Goal: Information Seeking & Learning: Compare options

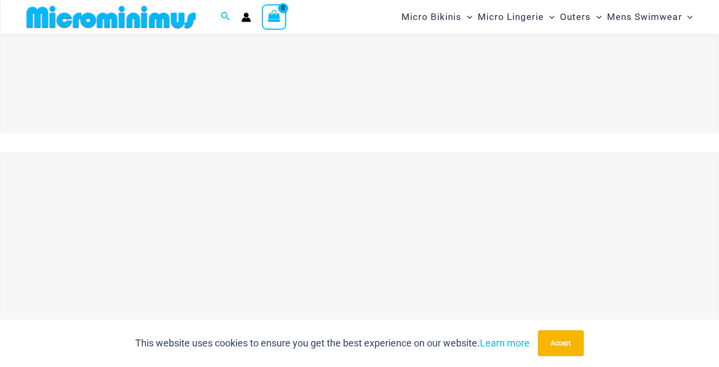
scroll to position [351, 0]
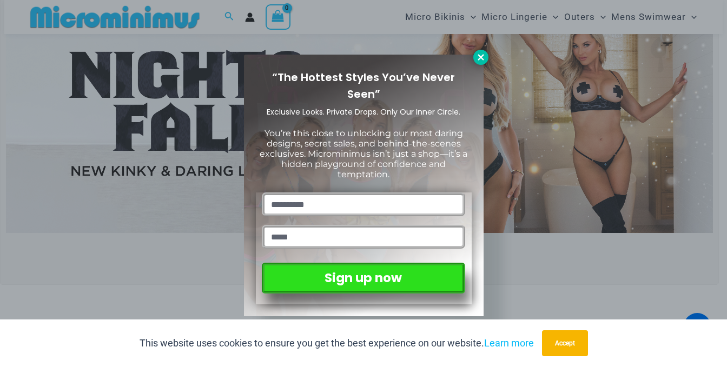
click at [481, 54] on icon at bounding box center [481, 57] width 10 height 10
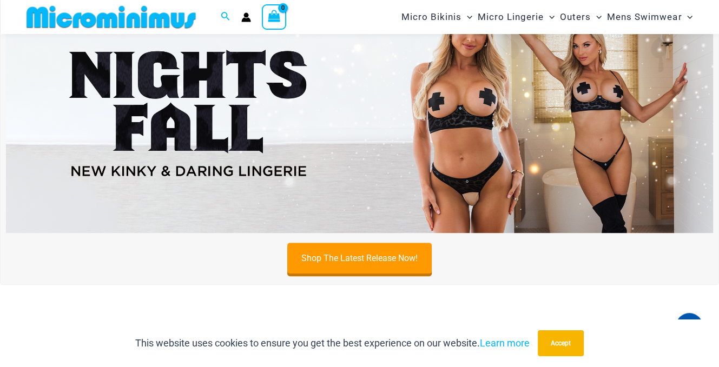
click at [448, 164] on img at bounding box center [359, 113] width 707 height 240
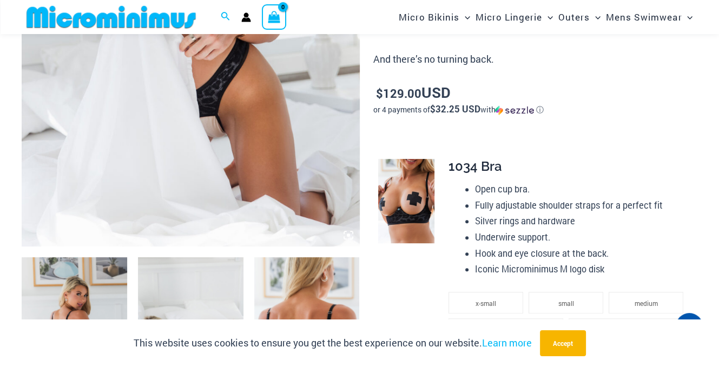
scroll to position [539, 0]
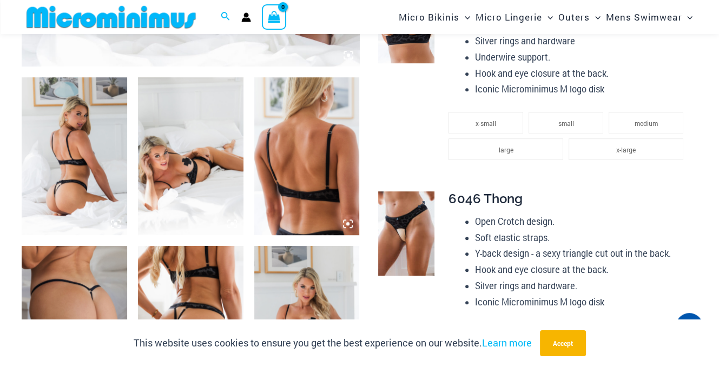
click at [415, 235] on img at bounding box center [406, 234] width 56 height 84
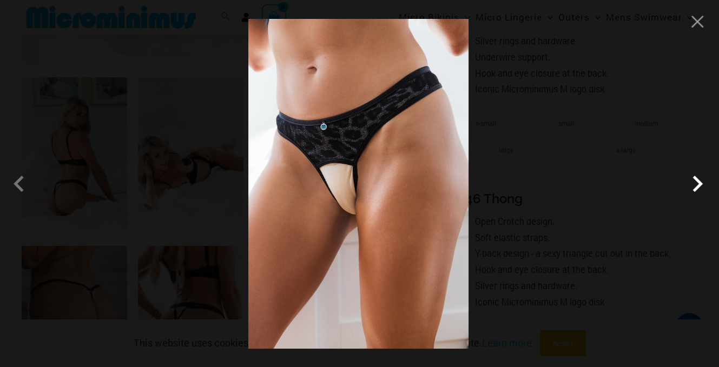
click at [697, 183] on span at bounding box center [697, 184] width 32 height 32
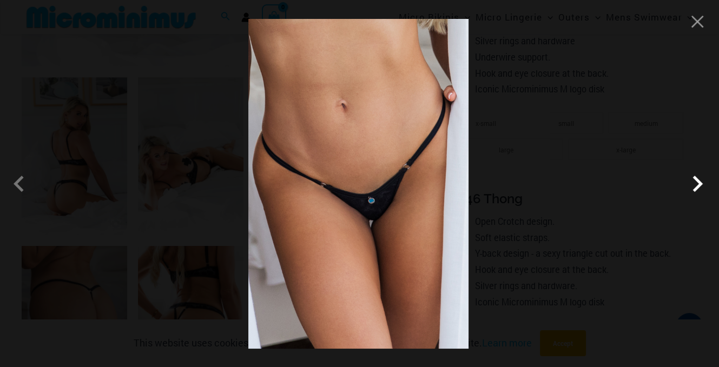
click at [697, 183] on span at bounding box center [697, 184] width 32 height 32
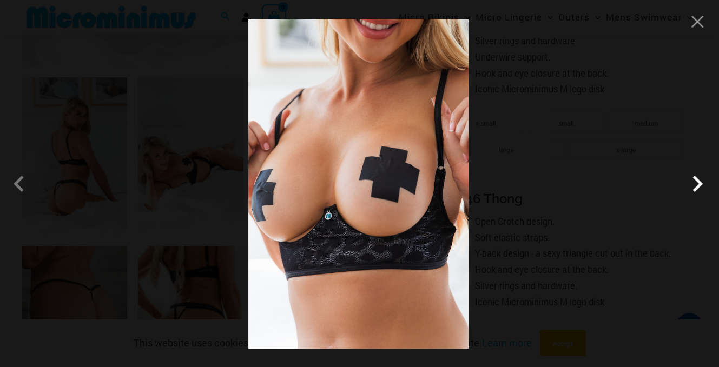
click at [697, 183] on span at bounding box center [697, 184] width 32 height 32
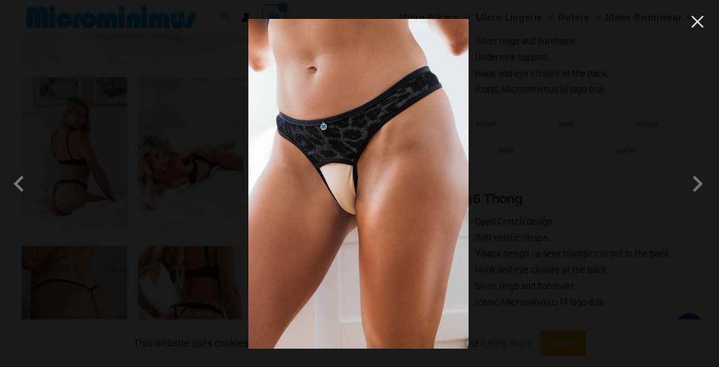
click at [701, 29] on button "Close" at bounding box center [697, 22] width 16 height 16
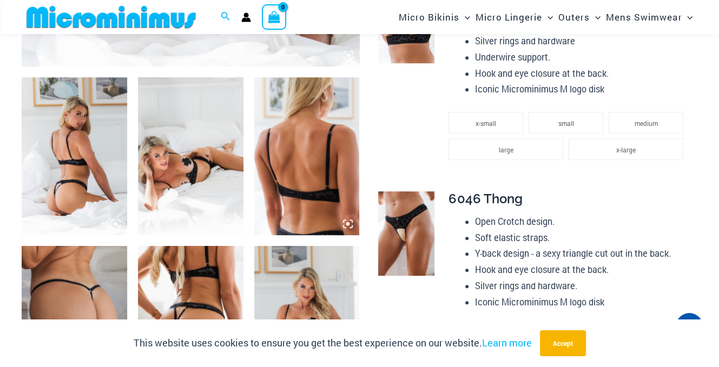
scroll to position [719, 0]
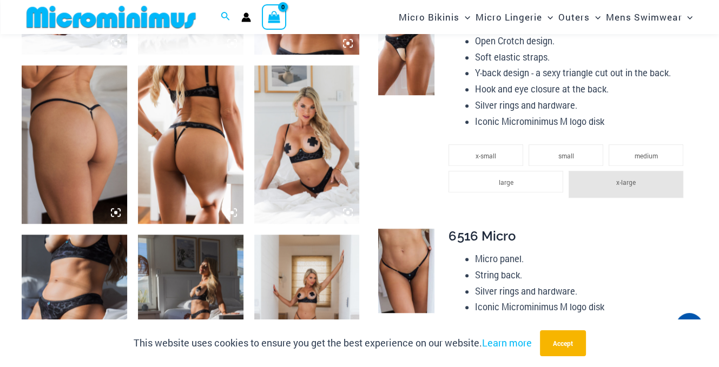
click at [71, 274] on img at bounding box center [74, 314] width 105 height 158
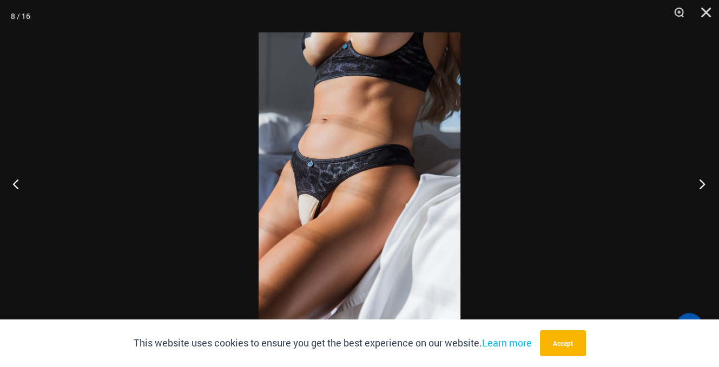
click at [703, 185] on button "Next" at bounding box center [698, 184] width 41 height 54
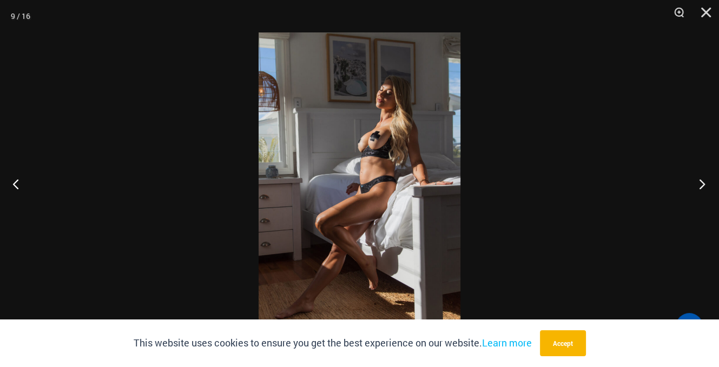
click at [703, 185] on button "Next" at bounding box center [698, 184] width 41 height 54
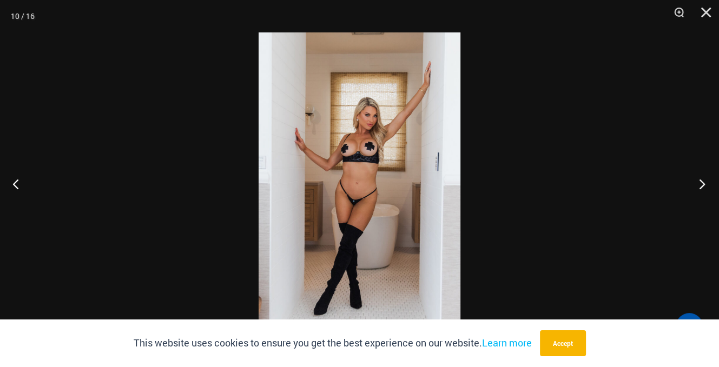
click at [703, 185] on button "Next" at bounding box center [698, 184] width 41 height 54
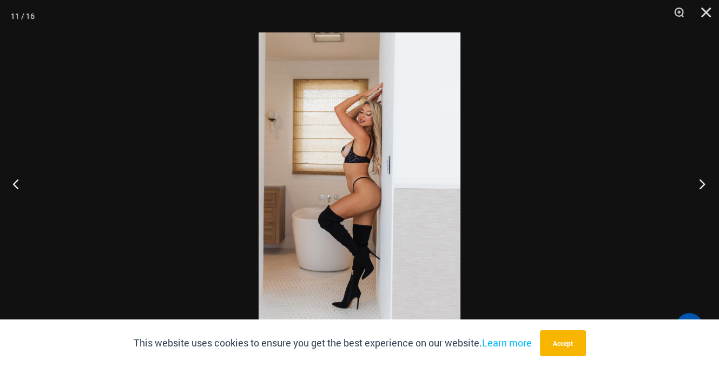
click at [703, 185] on button "Next" at bounding box center [698, 184] width 41 height 54
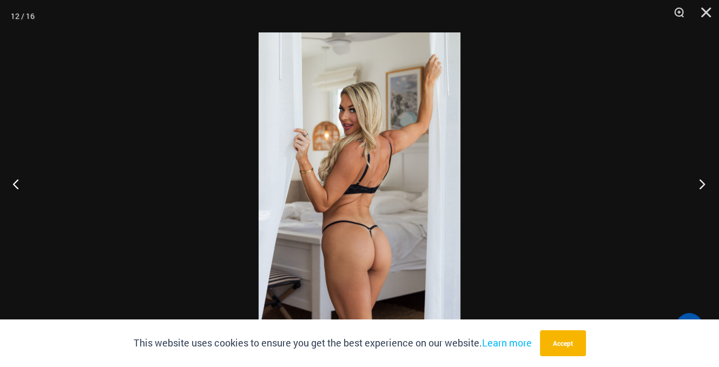
click at [703, 185] on button "Next" at bounding box center [698, 184] width 41 height 54
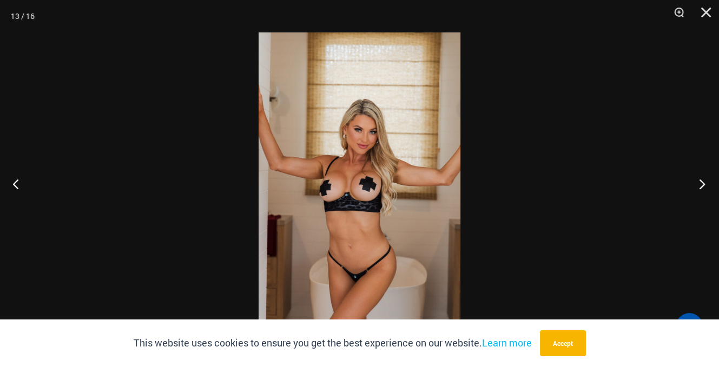
click at [703, 185] on button "Next" at bounding box center [698, 184] width 41 height 54
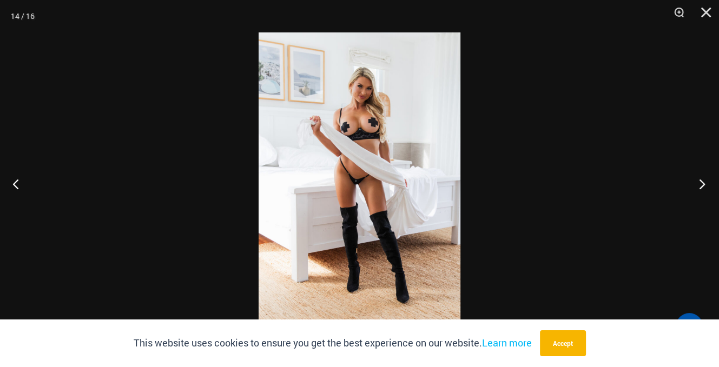
click at [703, 185] on button "Next" at bounding box center [698, 184] width 41 height 54
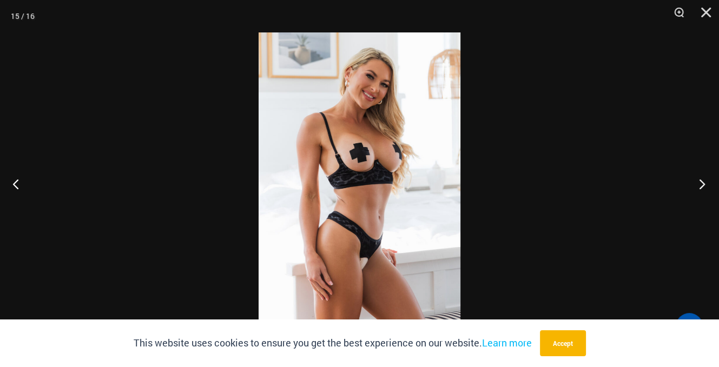
click at [703, 185] on button "Next" at bounding box center [698, 184] width 41 height 54
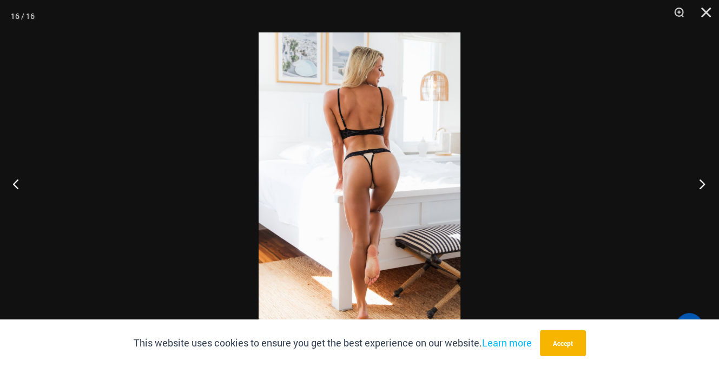
click at [703, 185] on button "Next" at bounding box center [698, 184] width 41 height 54
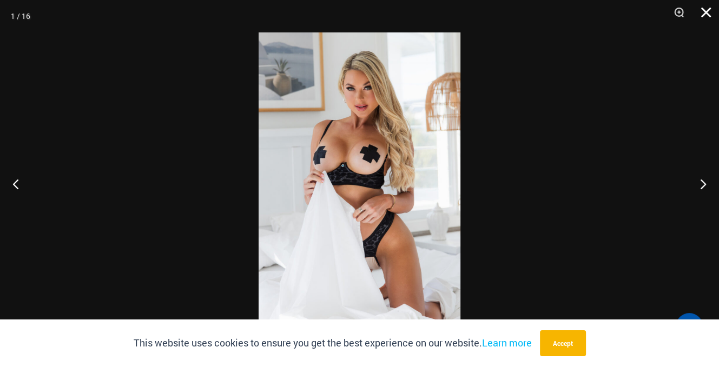
click at [704, 12] on button "Close" at bounding box center [702, 16] width 27 height 32
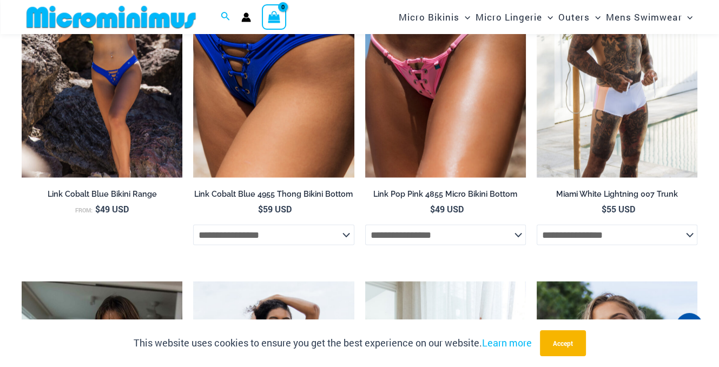
scroll to position [1621, 0]
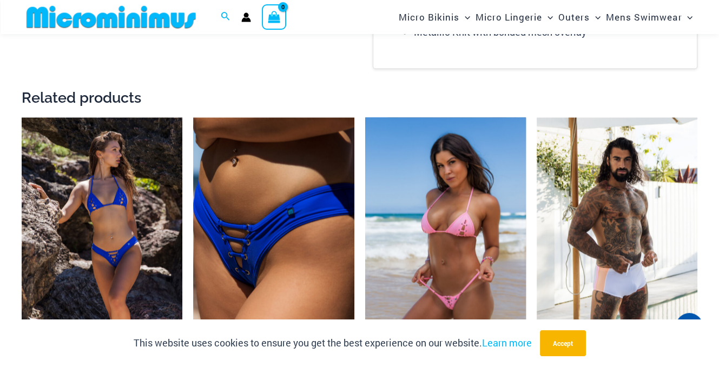
click at [447, 245] on img at bounding box center [445, 237] width 161 height 241
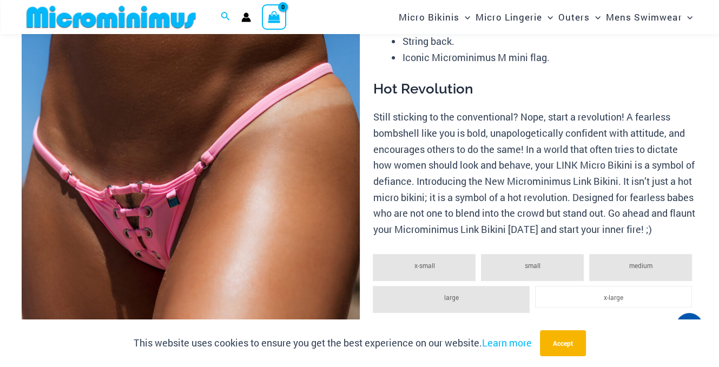
scroll to position [531, 0]
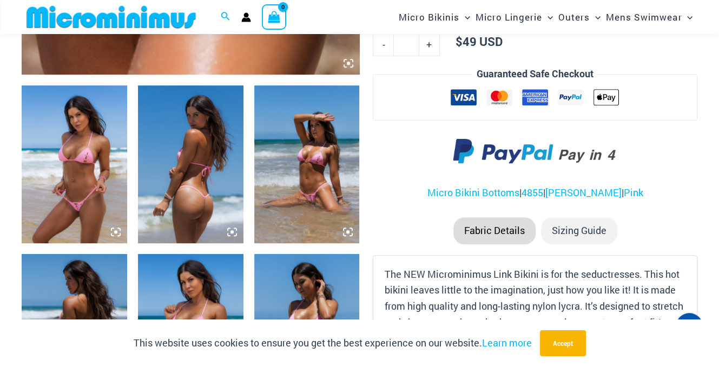
click at [95, 178] on img at bounding box center [74, 164] width 105 height 158
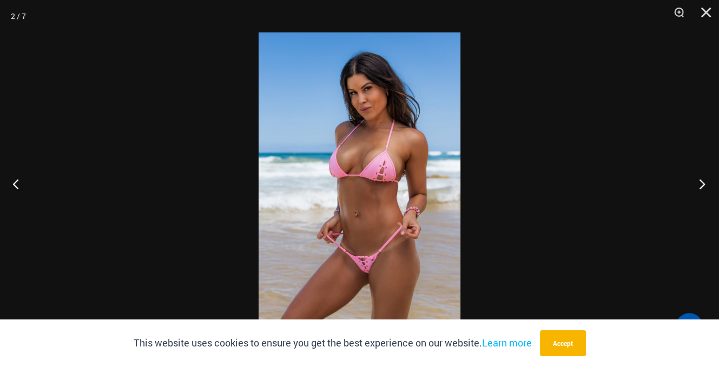
click at [703, 183] on button "Next" at bounding box center [698, 184] width 41 height 54
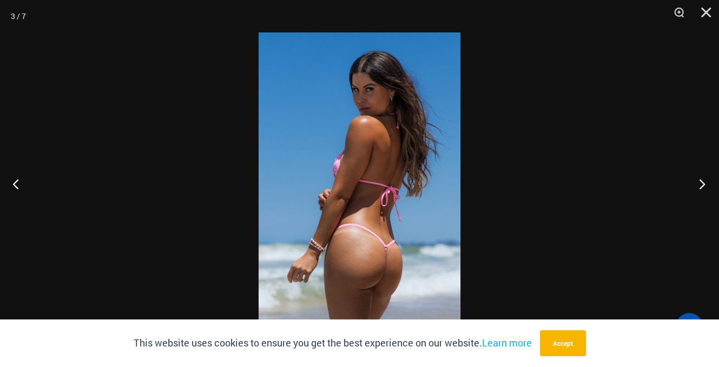
click at [703, 183] on button "Next" at bounding box center [698, 184] width 41 height 54
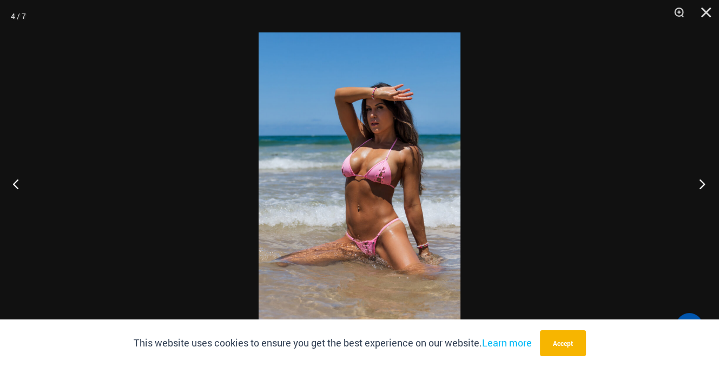
click at [703, 183] on button "Next" at bounding box center [698, 184] width 41 height 54
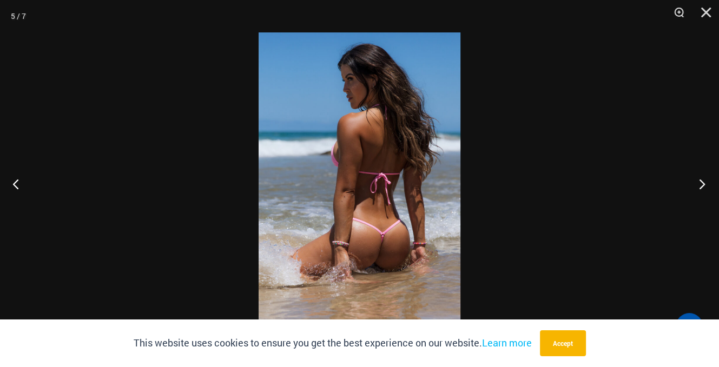
click at [703, 183] on button "Next" at bounding box center [698, 184] width 41 height 54
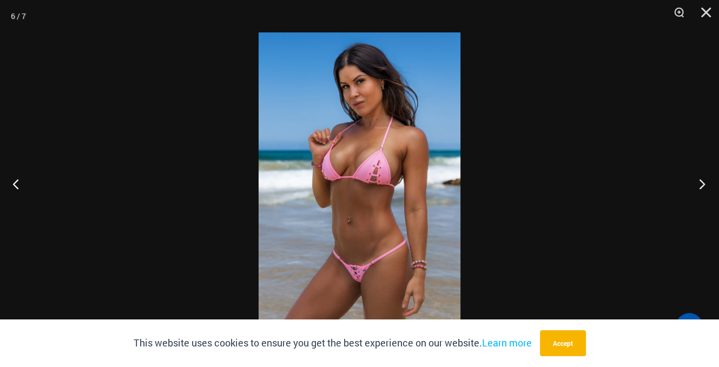
click at [703, 183] on button "Next" at bounding box center [698, 184] width 41 height 54
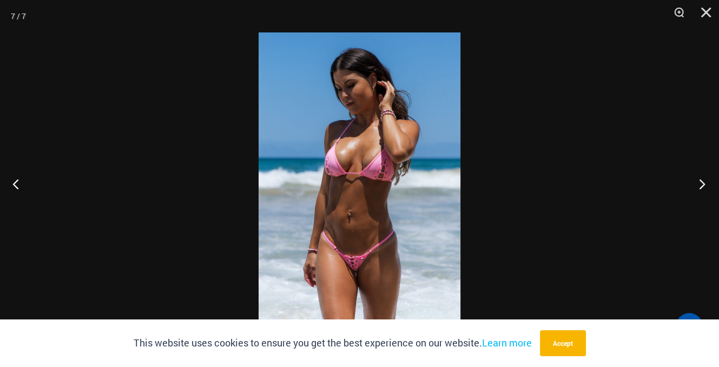
click at [703, 183] on button "Next" at bounding box center [698, 184] width 41 height 54
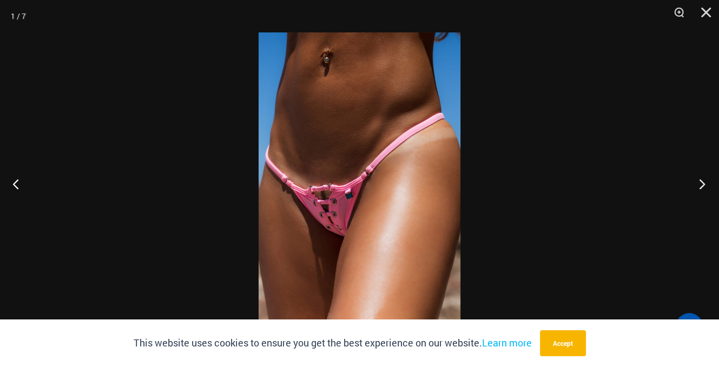
click at [703, 183] on button "Next" at bounding box center [698, 184] width 41 height 54
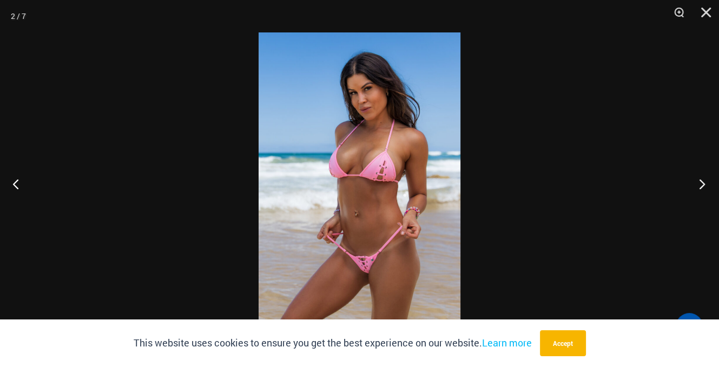
click at [703, 183] on button "Next" at bounding box center [698, 184] width 41 height 54
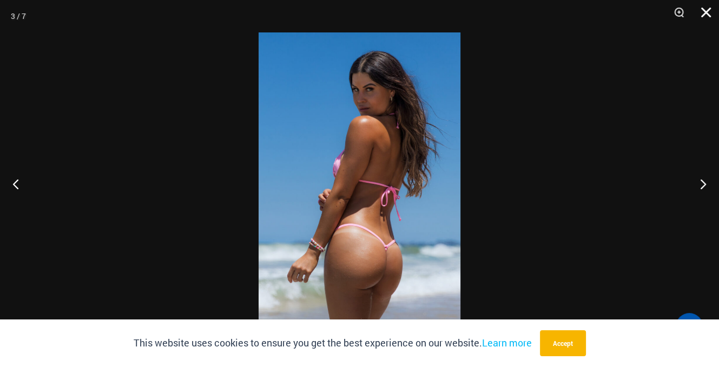
click at [708, 11] on button "Close" at bounding box center [702, 16] width 27 height 32
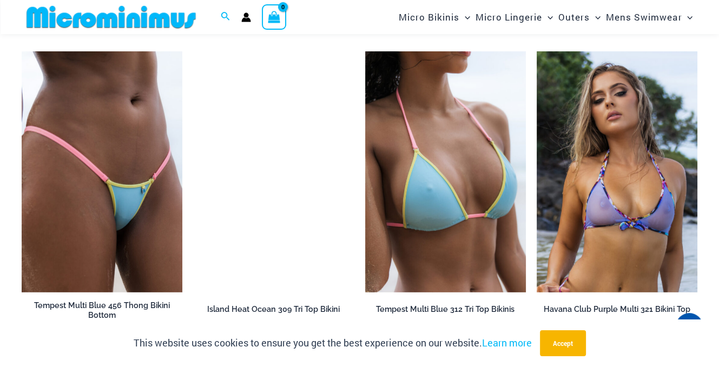
scroll to position [2861, 0]
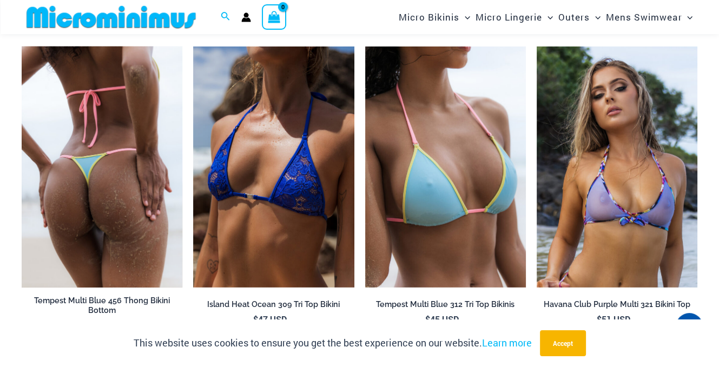
click at [133, 152] on img at bounding box center [102, 167] width 161 height 241
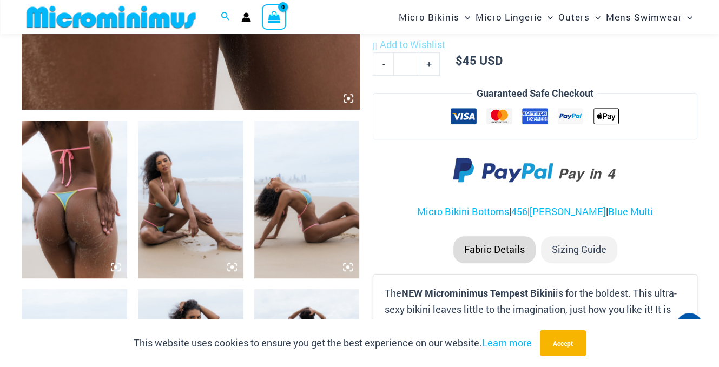
scroll to position [676, 0]
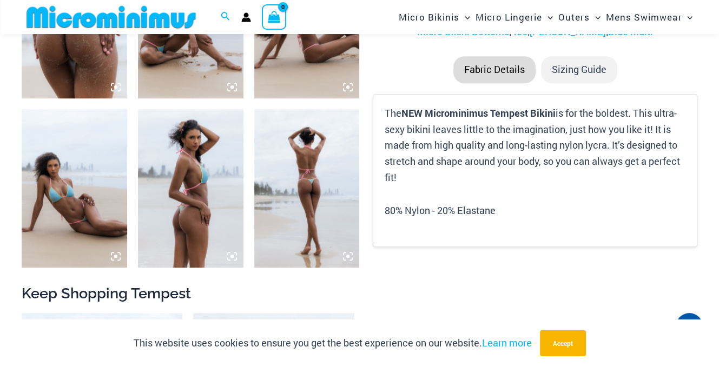
click at [317, 175] on img at bounding box center [306, 188] width 105 height 158
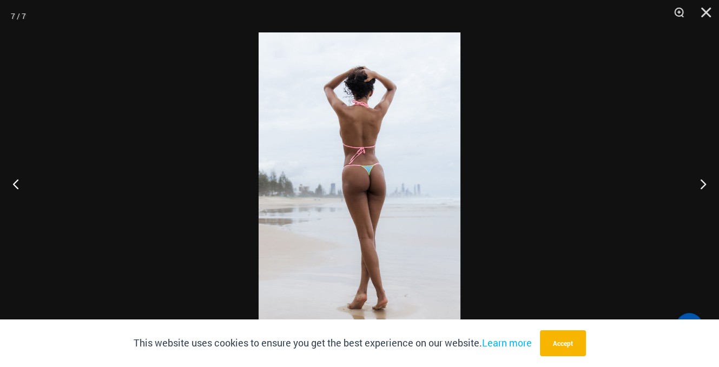
click at [391, 185] on img at bounding box center [360, 183] width 202 height 302
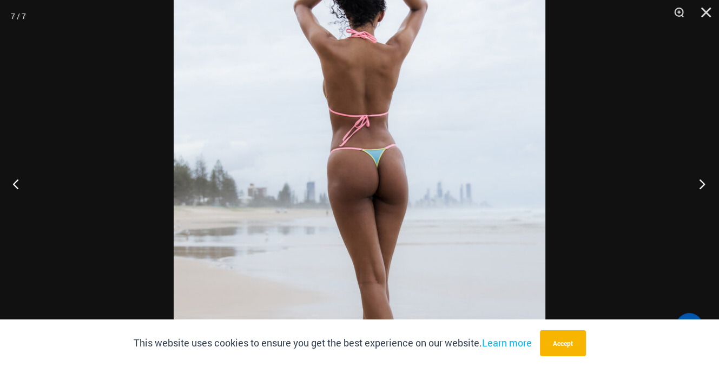
click at [701, 182] on button "Next" at bounding box center [698, 184] width 41 height 54
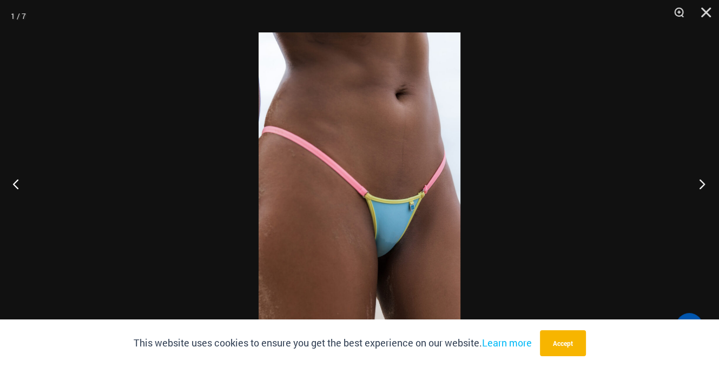
click at [702, 181] on button "Next" at bounding box center [698, 184] width 41 height 54
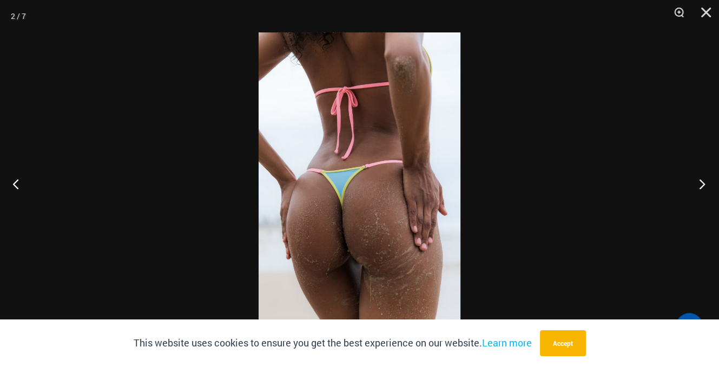
click at [701, 181] on button "Next" at bounding box center [698, 184] width 41 height 54
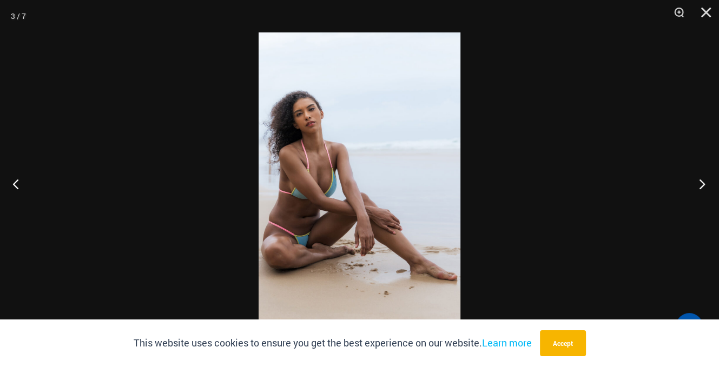
click at [701, 181] on button "Next" at bounding box center [698, 184] width 41 height 54
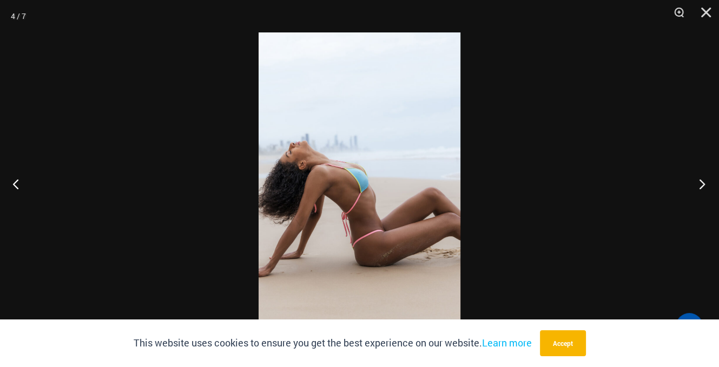
click at [701, 181] on button "Next" at bounding box center [698, 184] width 41 height 54
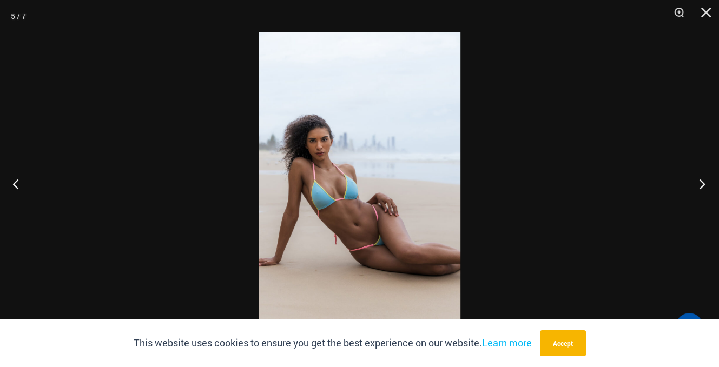
click at [701, 181] on button "Next" at bounding box center [698, 184] width 41 height 54
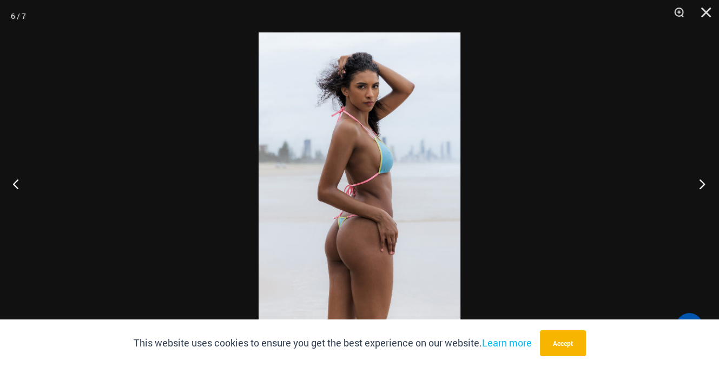
click at [701, 181] on button "Next" at bounding box center [698, 184] width 41 height 54
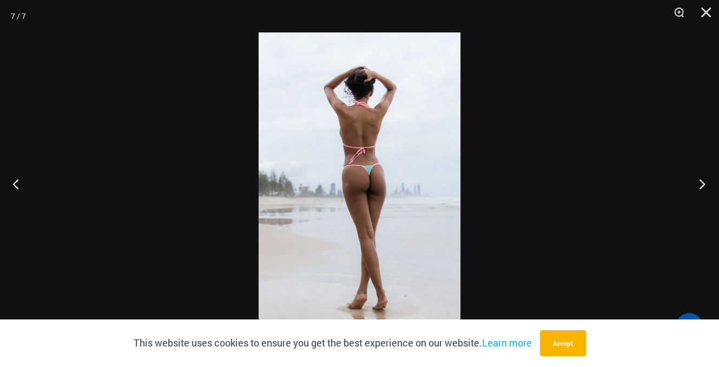
click at [701, 181] on button "Next" at bounding box center [698, 184] width 41 height 54
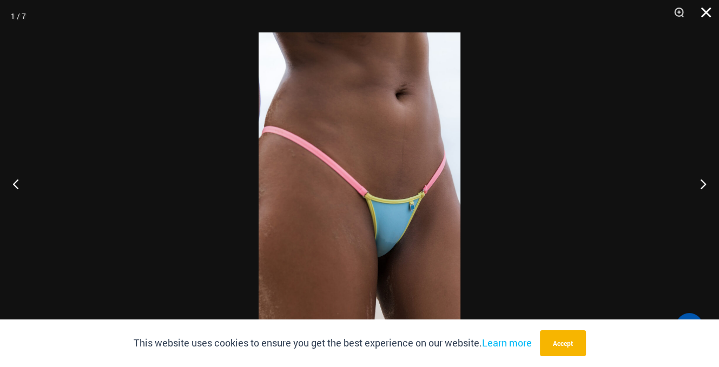
click at [701, 9] on button "Close" at bounding box center [702, 16] width 27 height 32
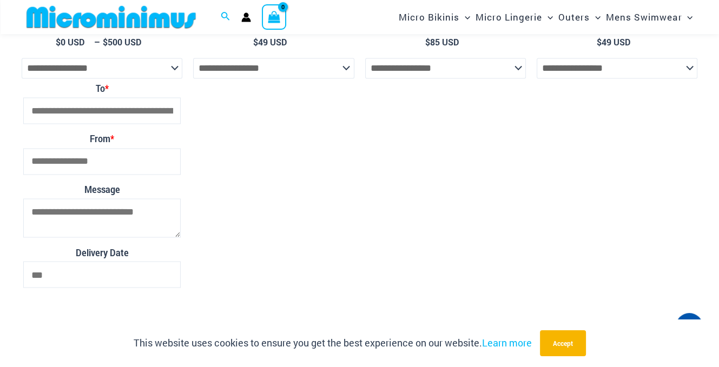
scroll to position [1758, 0]
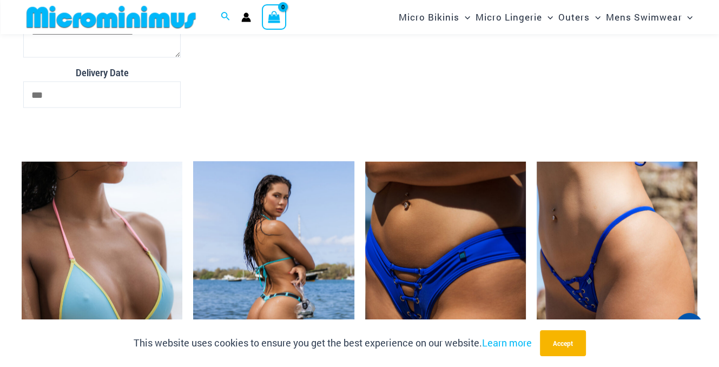
click at [281, 259] on img at bounding box center [273, 281] width 161 height 241
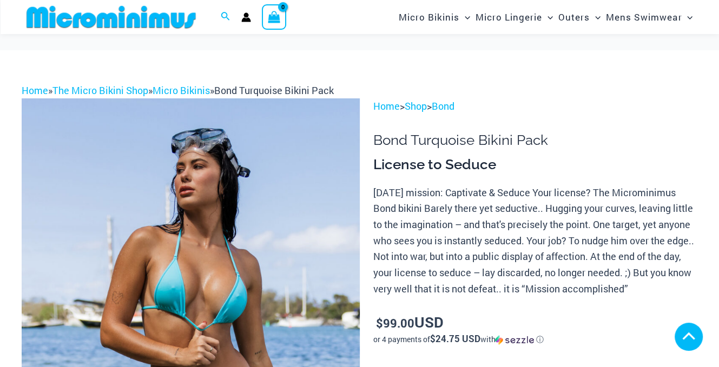
scroll to position [541, 0]
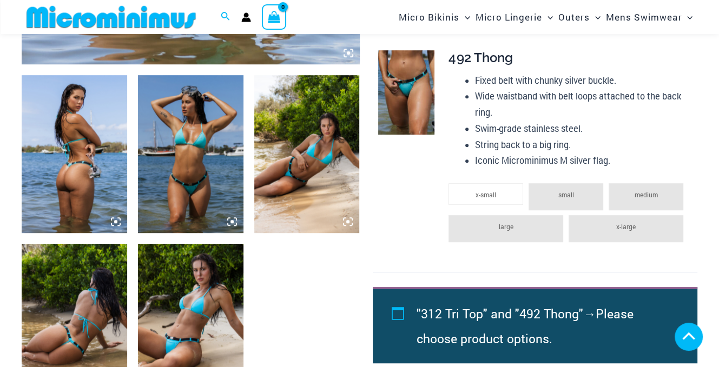
click at [86, 179] on img at bounding box center [74, 154] width 105 height 158
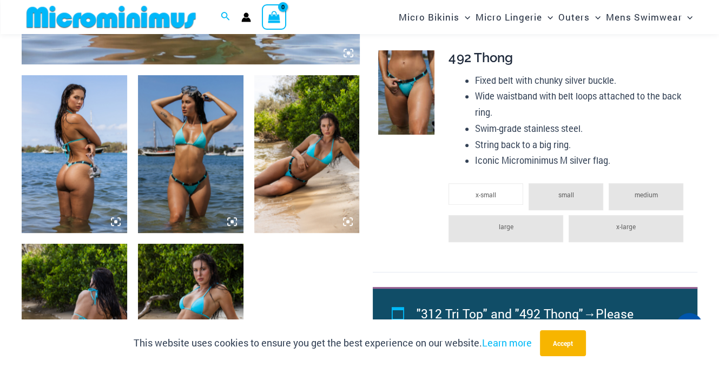
click at [115, 223] on icon at bounding box center [115, 221] width 3 height 3
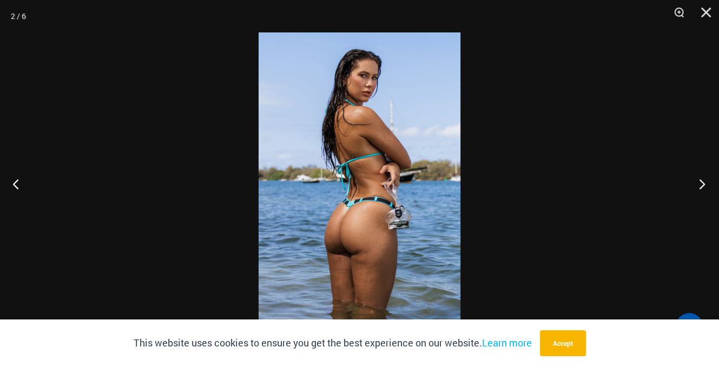
click at [701, 181] on button "Next" at bounding box center [698, 184] width 41 height 54
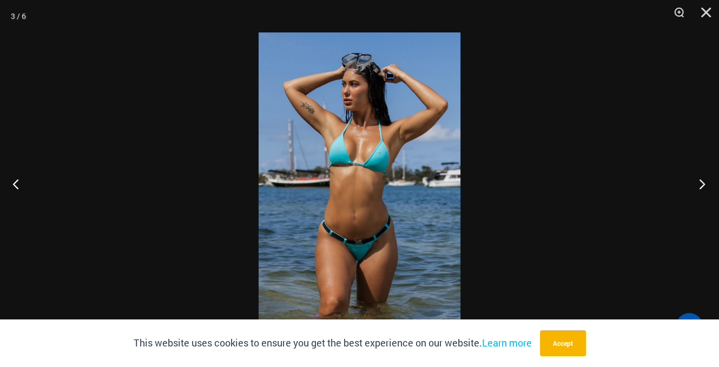
click at [701, 181] on button "Next" at bounding box center [698, 184] width 41 height 54
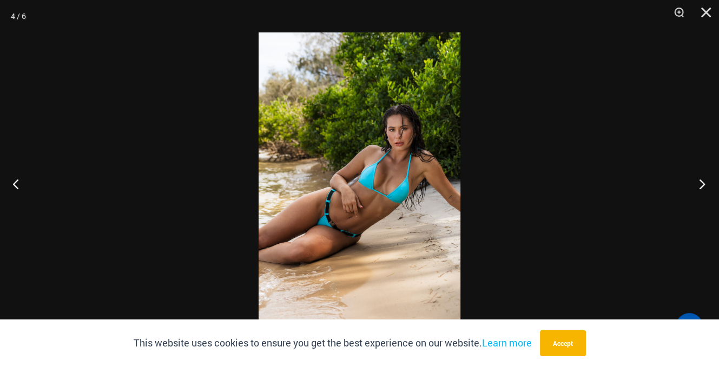
click at [701, 181] on button "Next" at bounding box center [698, 184] width 41 height 54
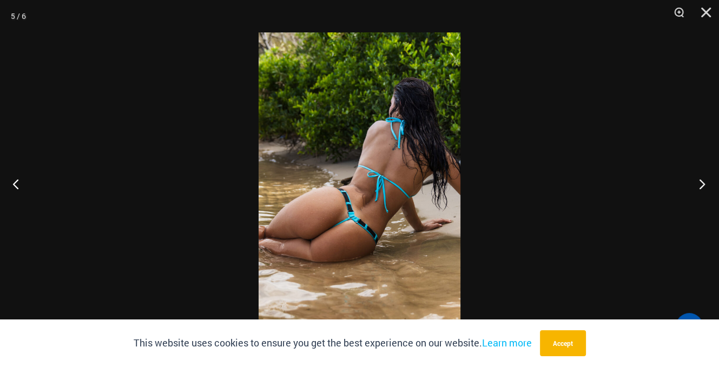
click at [701, 181] on button "Next" at bounding box center [698, 184] width 41 height 54
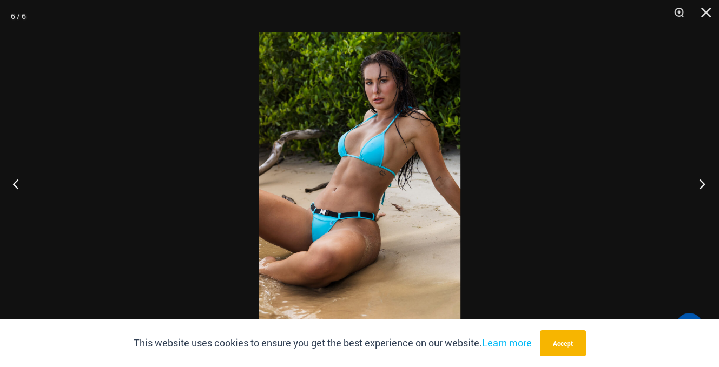
click at [701, 181] on button "Next" at bounding box center [698, 184] width 41 height 54
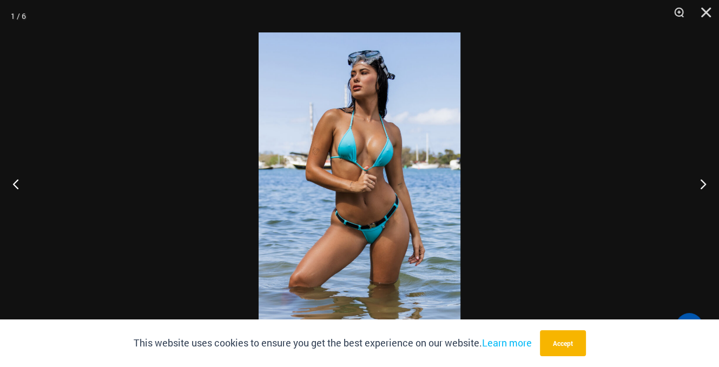
click at [398, 175] on img at bounding box center [360, 183] width 202 height 302
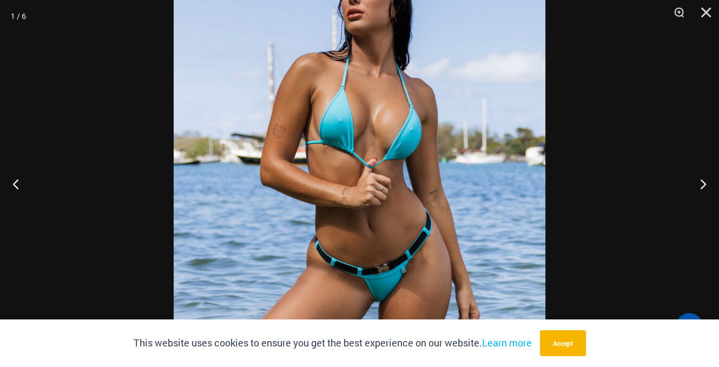
click at [398, 175] on img at bounding box center [360, 190] width 372 height 557
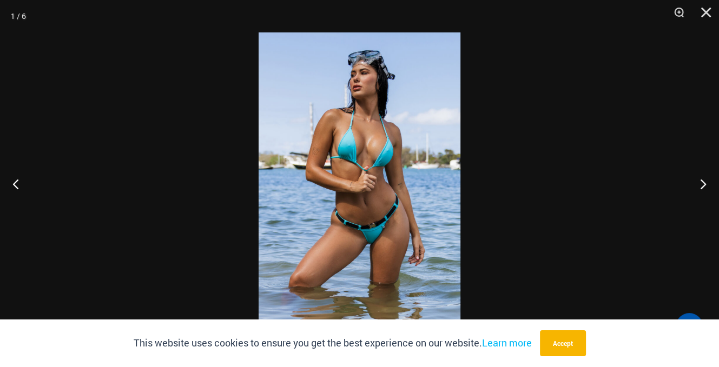
click at [398, 175] on img at bounding box center [360, 183] width 202 height 302
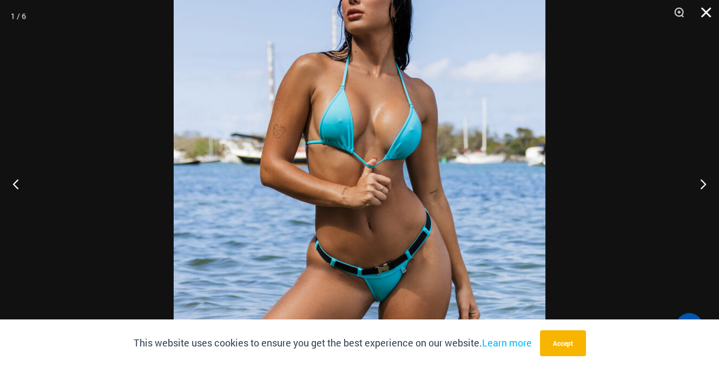
click at [710, 8] on button "Close" at bounding box center [702, 16] width 27 height 32
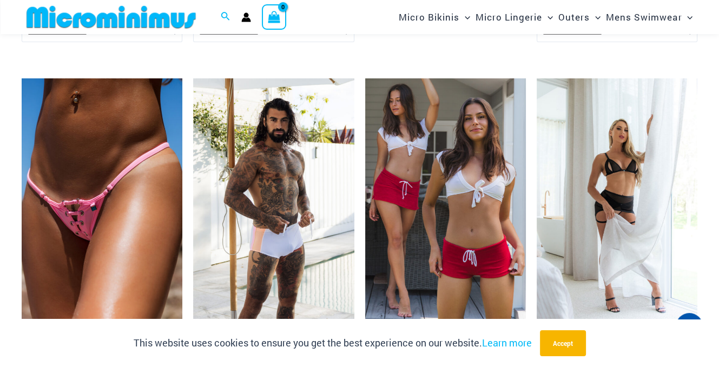
scroll to position [3389, 0]
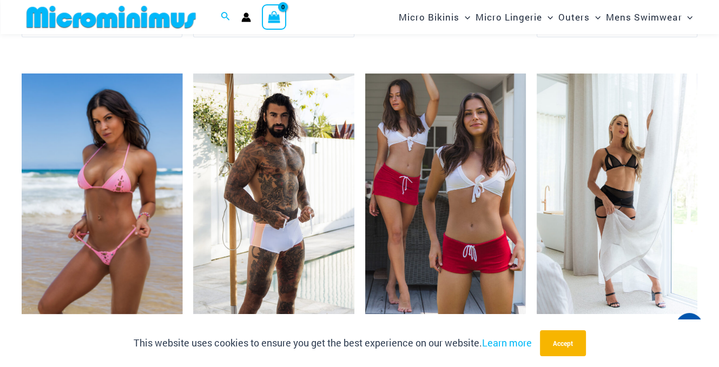
click at [100, 241] on img at bounding box center [102, 194] width 161 height 241
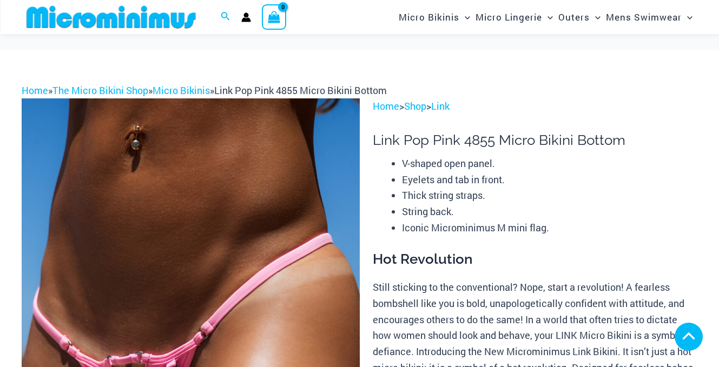
scroll to position [176, 0]
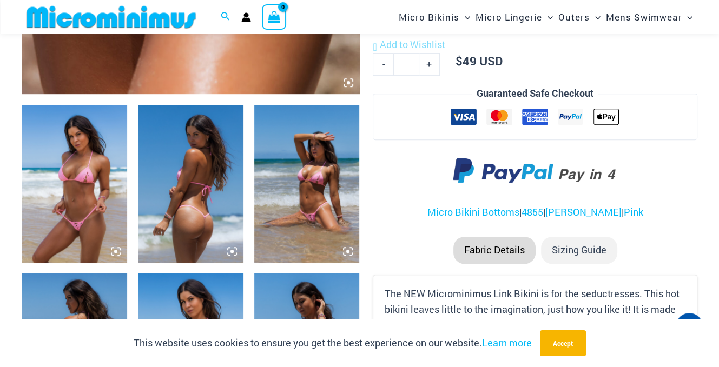
scroll to position [517, 0]
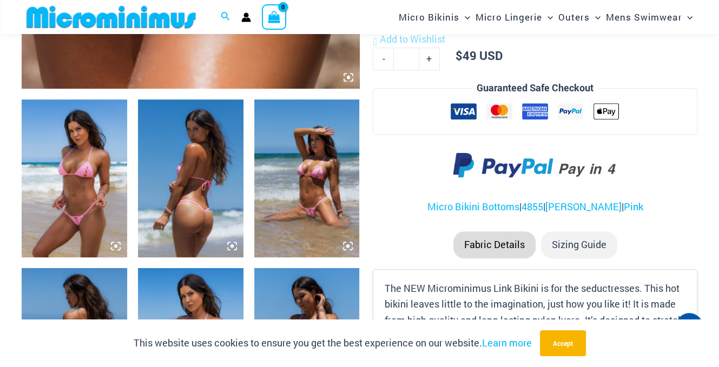
click at [87, 186] on img at bounding box center [74, 179] width 105 height 158
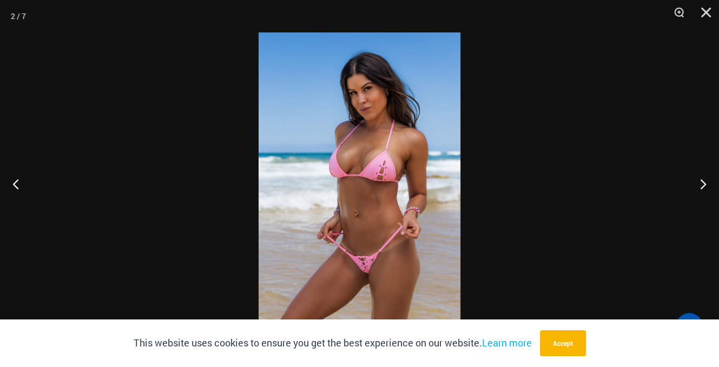
click at [329, 186] on img at bounding box center [360, 183] width 202 height 302
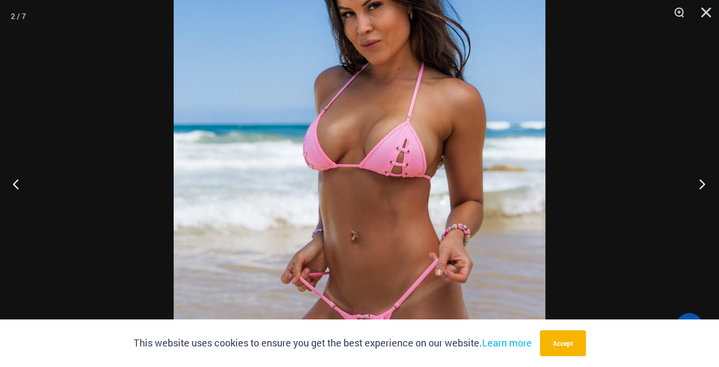
click at [704, 184] on button "Next" at bounding box center [698, 184] width 41 height 54
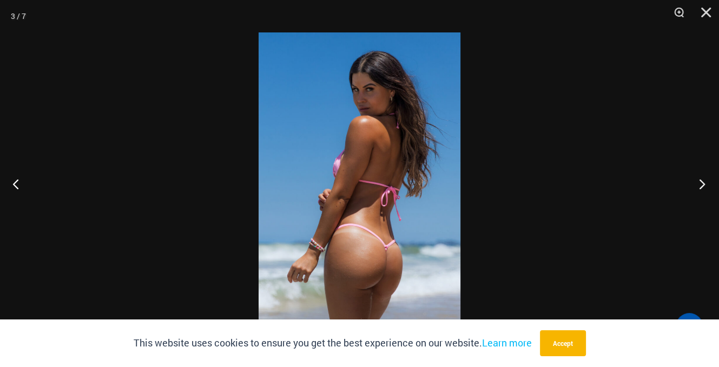
click at [704, 184] on button "Next" at bounding box center [698, 184] width 41 height 54
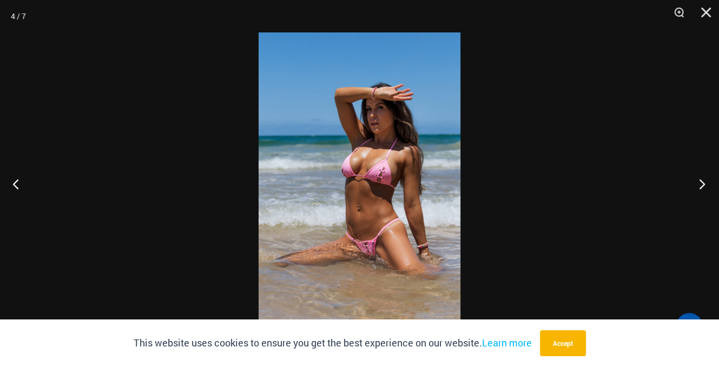
click at [704, 184] on button "Next" at bounding box center [698, 184] width 41 height 54
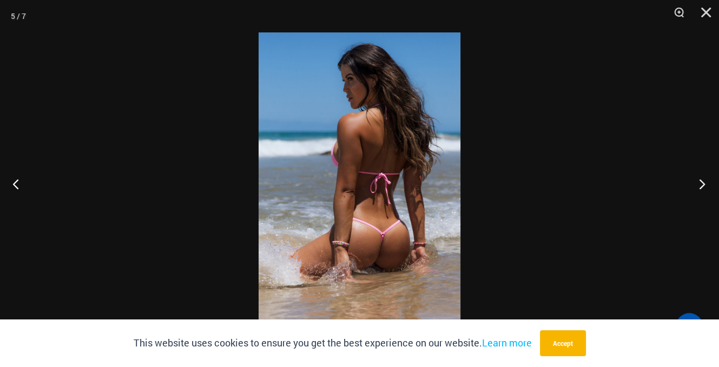
click at [704, 184] on button "Next" at bounding box center [698, 184] width 41 height 54
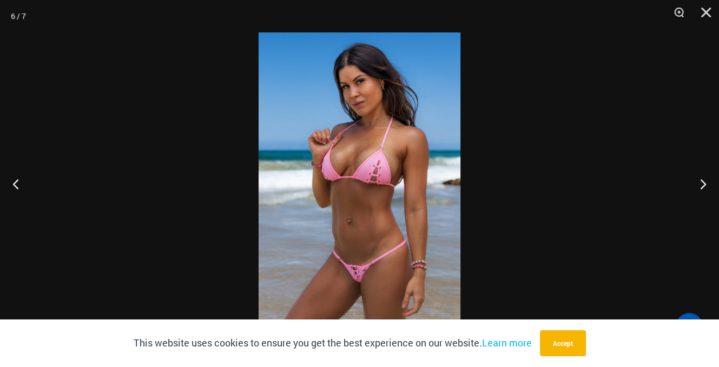
click at [424, 190] on img at bounding box center [360, 183] width 202 height 302
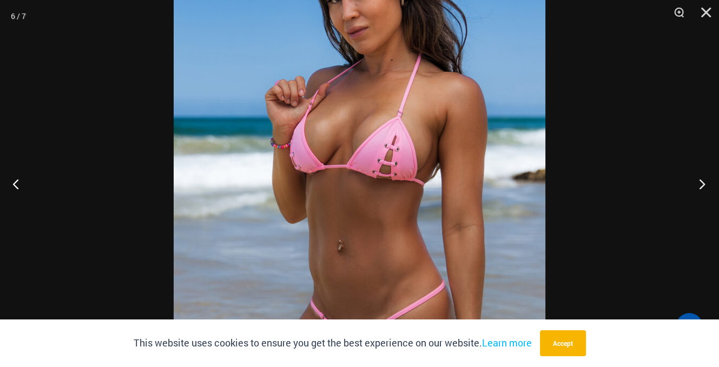
click at [703, 181] on button "Next" at bounding box center [698, 184] width 41 height 54
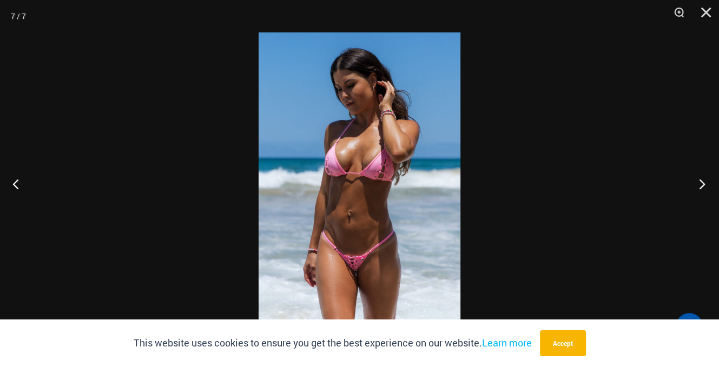
click at [703, 181] on button "Next" at bounding box center [698, 184] width 41 height 54
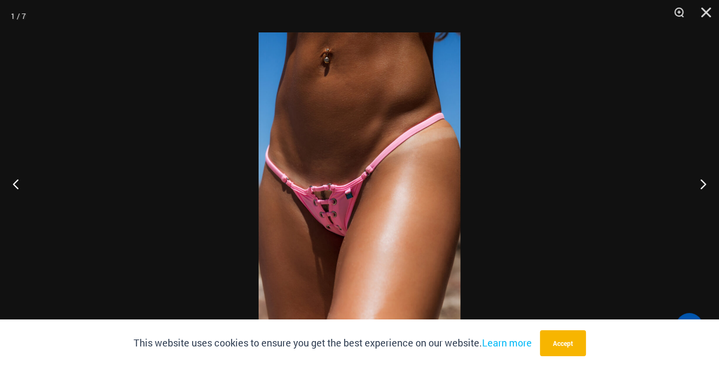
click at [419, 193] on img at bounding box center [360, 183] width 202 height 302
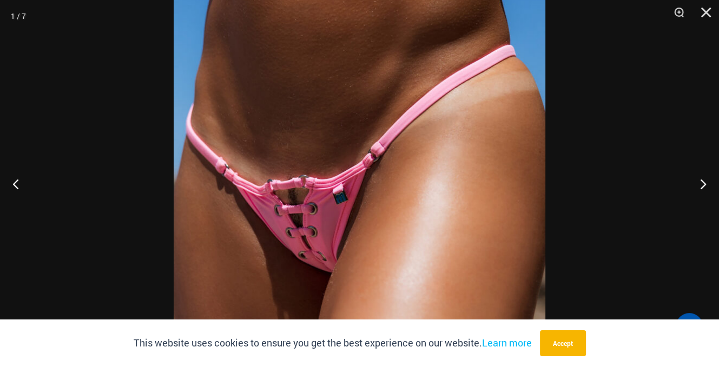
click at [420, 193] on img at bounding box center [360, 175] width 372 height 557
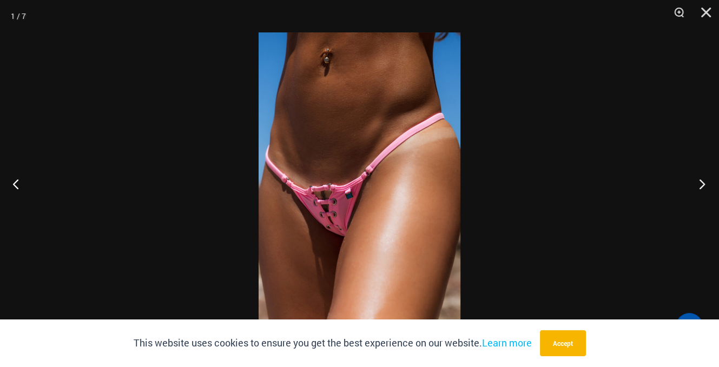
click at [698, 180] on button "Next" at bounding box center [698, 184] width 41 height 54
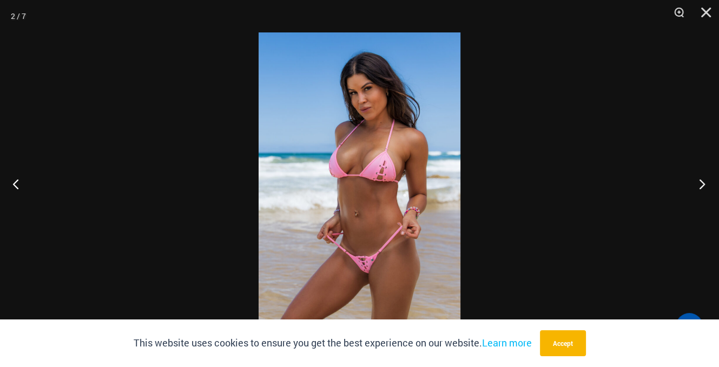
click at [698, 180] on button "Next" at bounding box center [698, 184] width 41 height 54
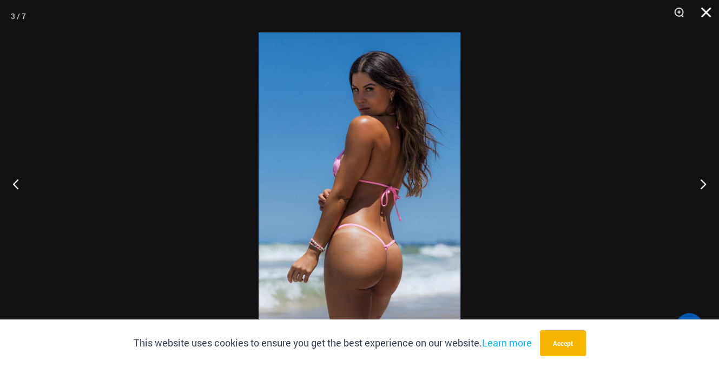
click at [710, 10] on button "Close" at bounding box center [702, 16] width 27 height 32
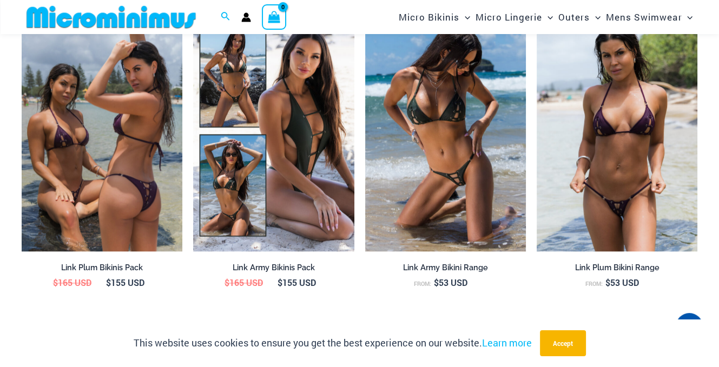
scroll to position [926, 0]
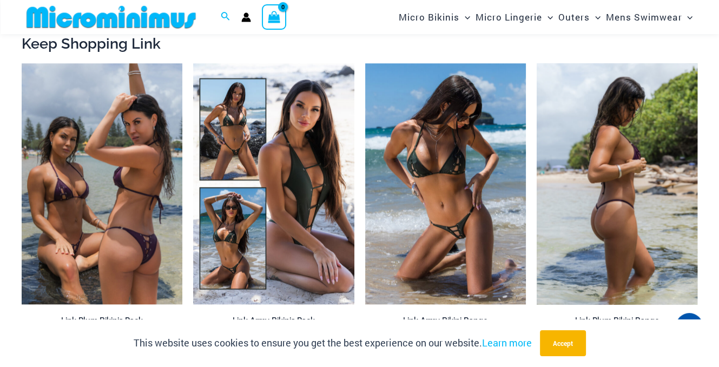
click at [619, 173] on img at bounding box center [617, 183] width 161 height 241
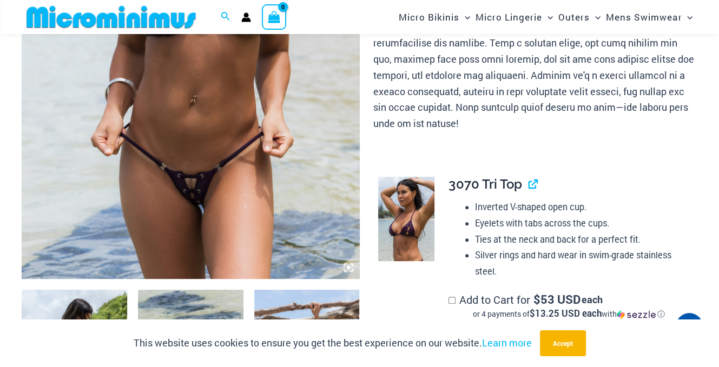
scroll to position [447, 0]
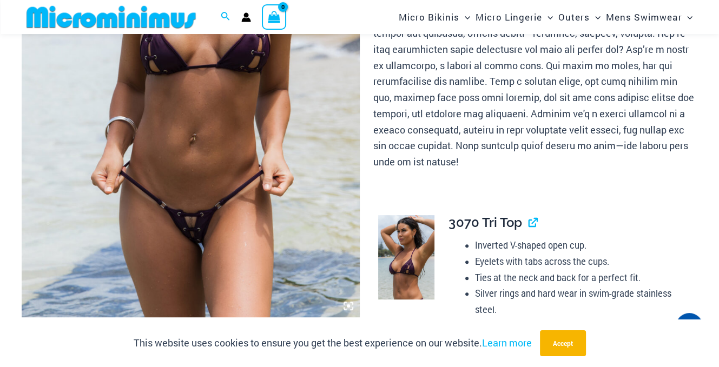
click at [203, 210] on img at bounding box center [191, 64] width 338 height 507
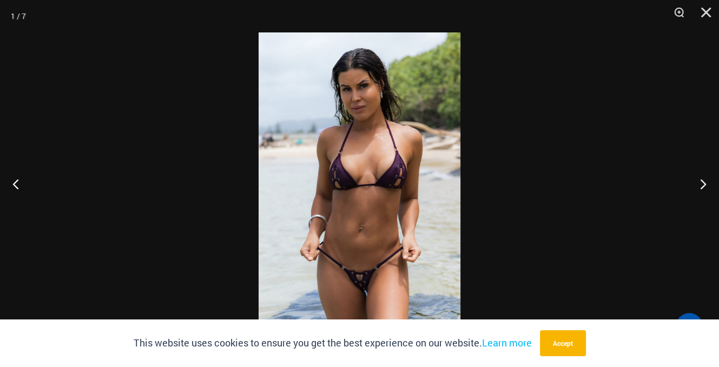
click at [396, 237] on img at bounding box center [360, 183] width 202 height 302
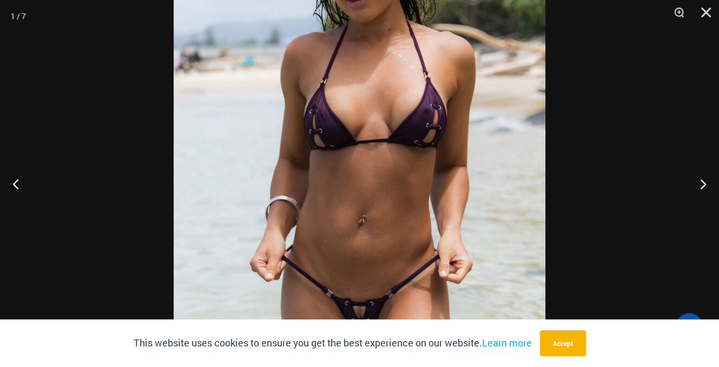
scroll to position [399, 0]
